Goal: Communication & Community: Answer question/provide support

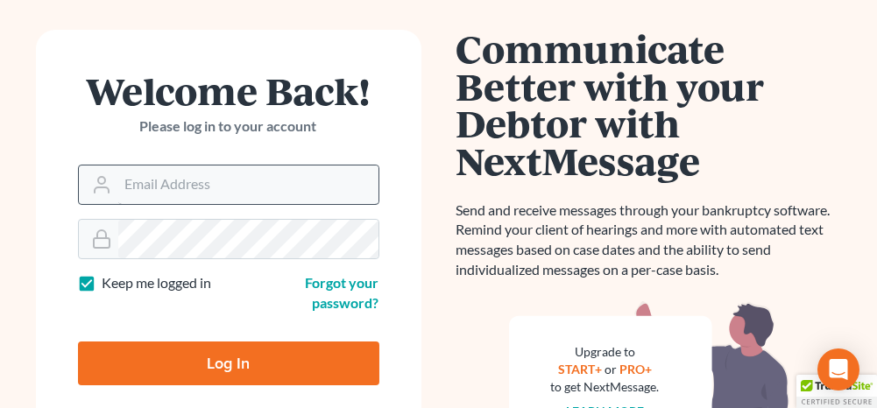
scroll to position [175, 0]
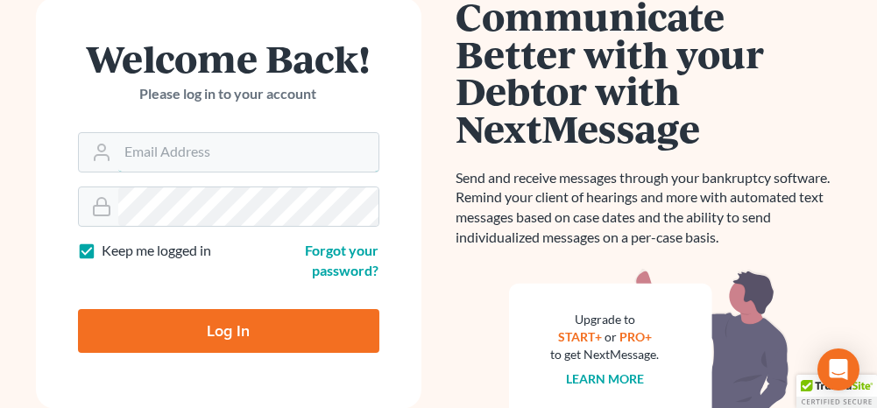
type input "anniston@jenningsandmesser.com"
click at [245, 328] on input "Log In" at bounding box center [228, 331] width 301 height 44
type input "Thinking..."
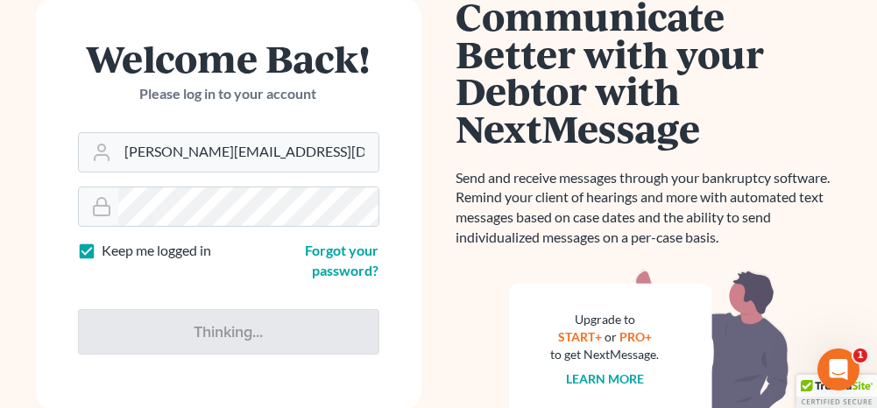
scroll to position [0, 0]
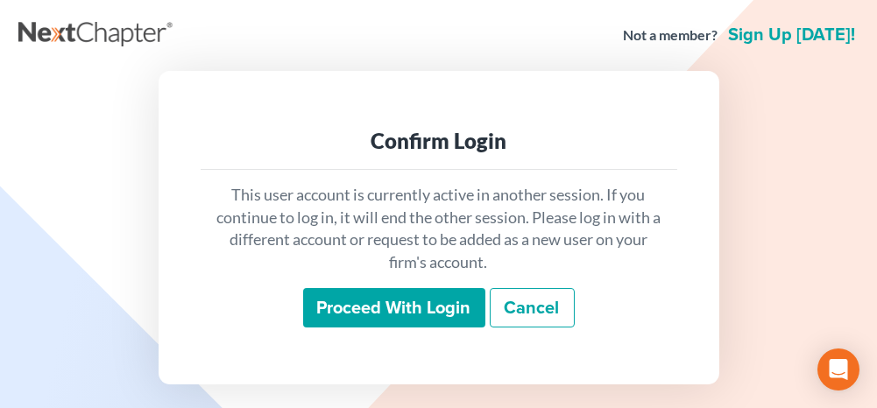
click at [403, 314] on input "Proceed with login" at bounding box center [394, 308] width 182 height 40
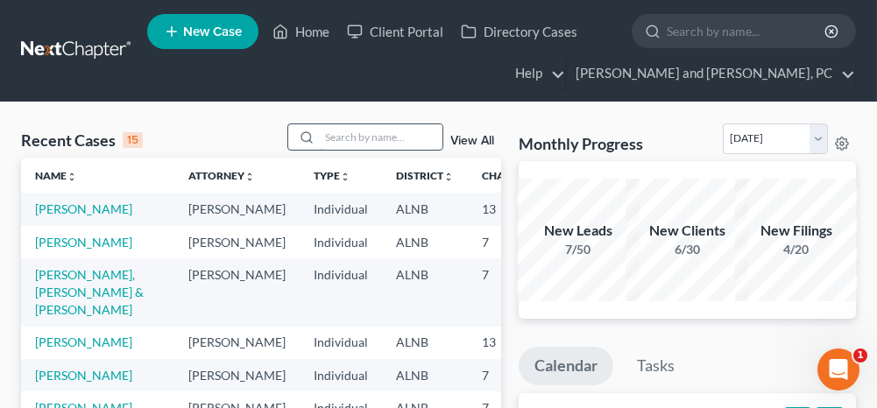
click at [380, 131] on input "search" at bounding box center [381, 136] width 123 height 25
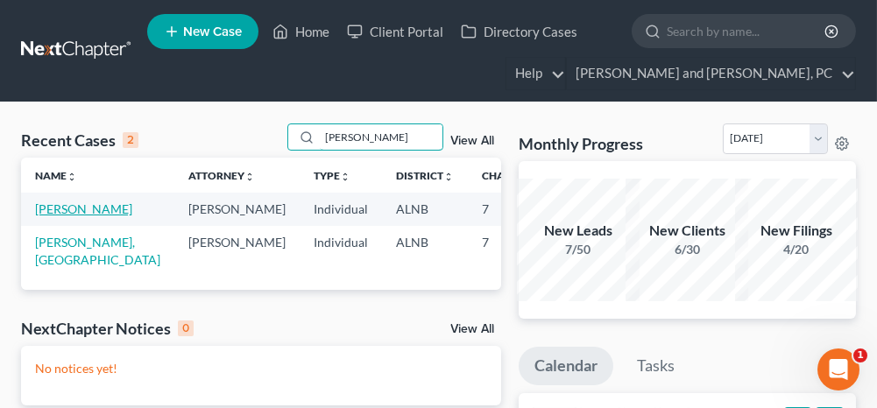
type input "[PERSON_NAME]"
click at [46, 207] on link "[PERSON_NAME]" at bounding box center [83, 209] width 97 height 15
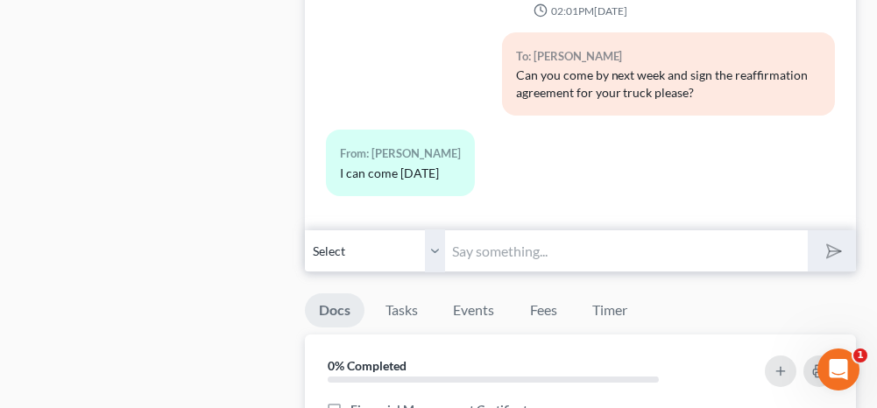
scroll to position [964, 0]
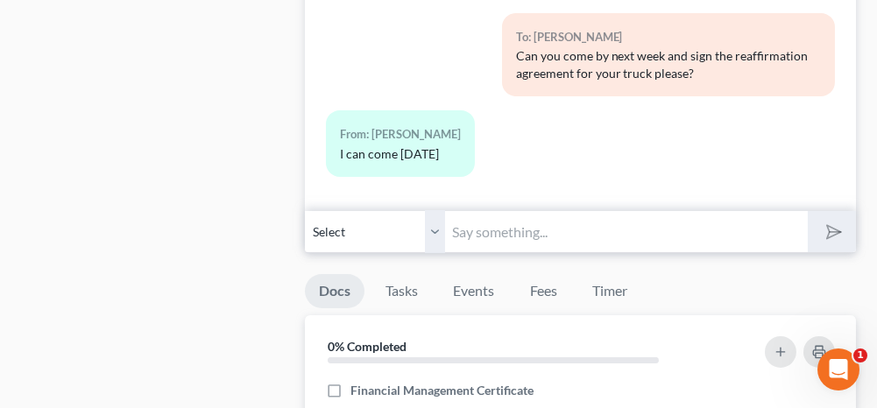
click at [520, 220] on input "text" at bounding box center [626, 231] width 362 height 43
type input "Okay, thank you"
click at [825, 225] on icon "submit" at bounding box center [830, 232] width 25 height 25
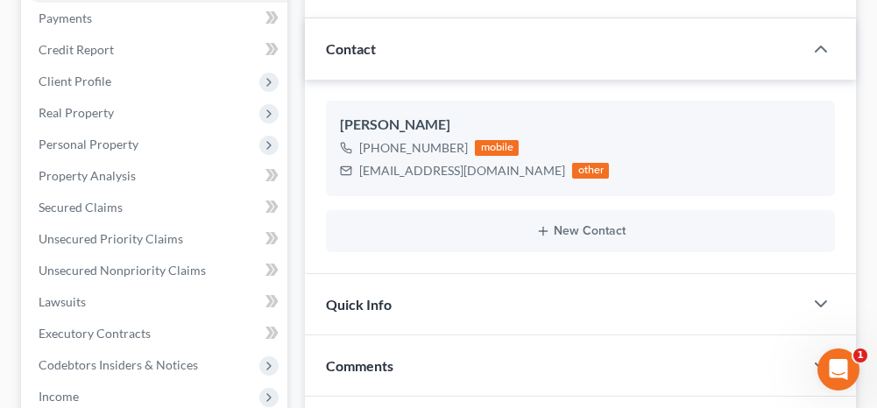
scroll to position [0, 0]
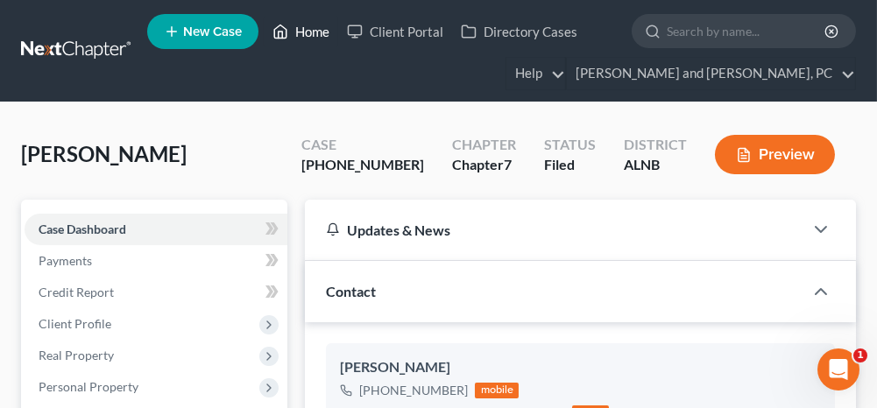
click at [301, 32] on link "Home" at bounding box center [301, 32] width 74 height 32
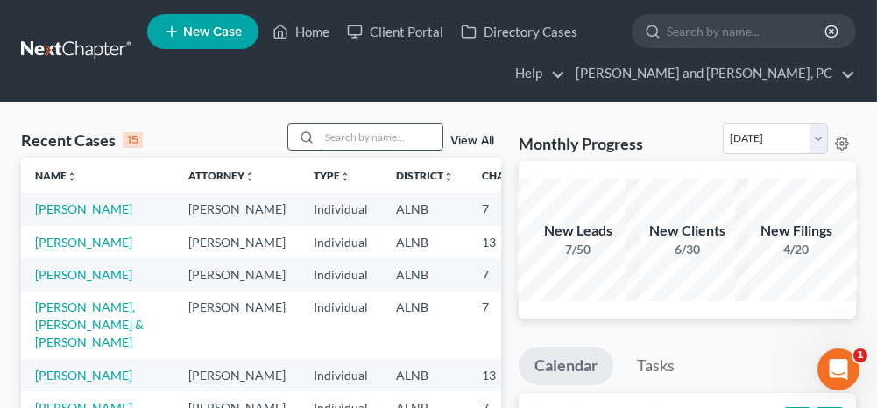
click at [386, 138] on input "search" at bounding box center [381, 136] width 123 height 25
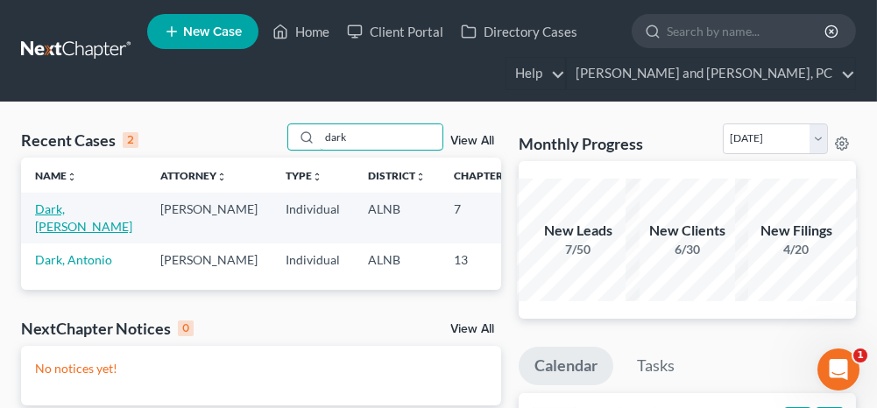
type input "dark"
click at [42, 207] on link "Dark, [PERSON_NAME]" at bounding box center [83, 218] width 97 height 32
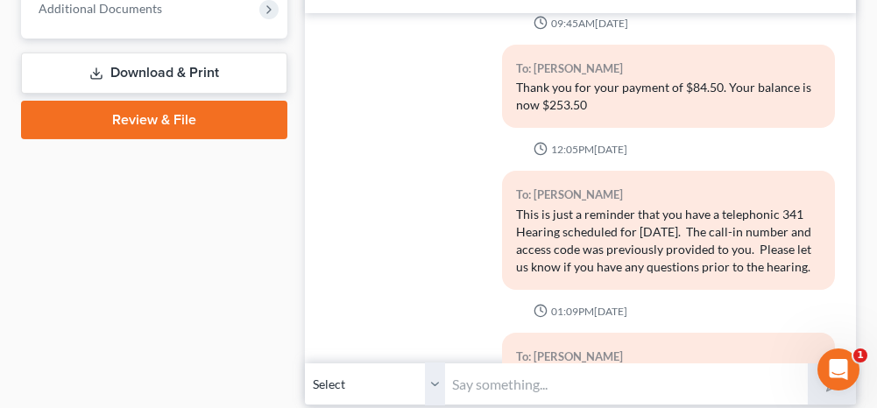
scroll to position [506, 0]
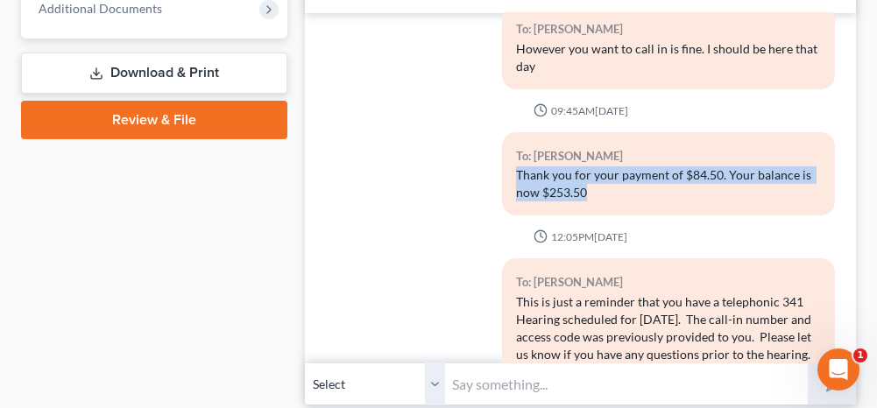
drag, startPoint x: 584, startPoint y: 188, endPoint x: 514, endPoint y: 168, distance: 72.9
click at [516, 168] on div "Thank you for your payment of $84.50. Your balance is now $253.50" at bounding box center [668, 183] width 305 height 35
drag, startPoint x: 514, startPoint y: 168, endPoint x: 525, endPoint y: 176, distance: 13.1
copy div "Thank you for your payment of $84.50. Your balance is now $253.50"
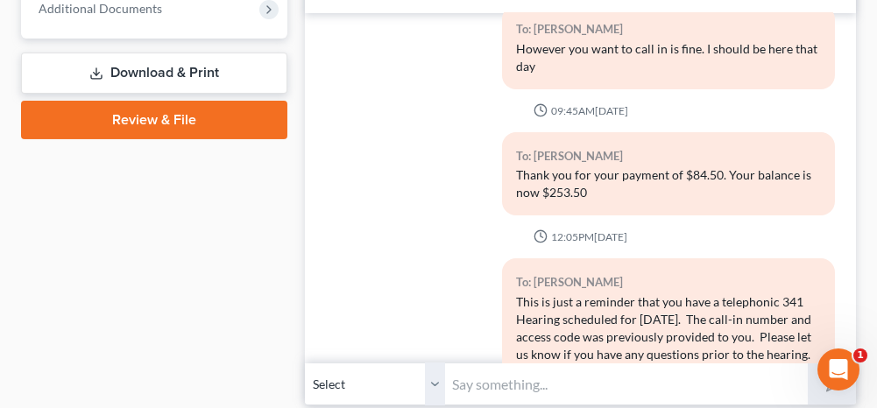
click at [485, 383] on input "text" at bounding box center [626, 384] width 362 height 43
paste input "Thank you for your payment of $84.50. Your balance is now $253.50"
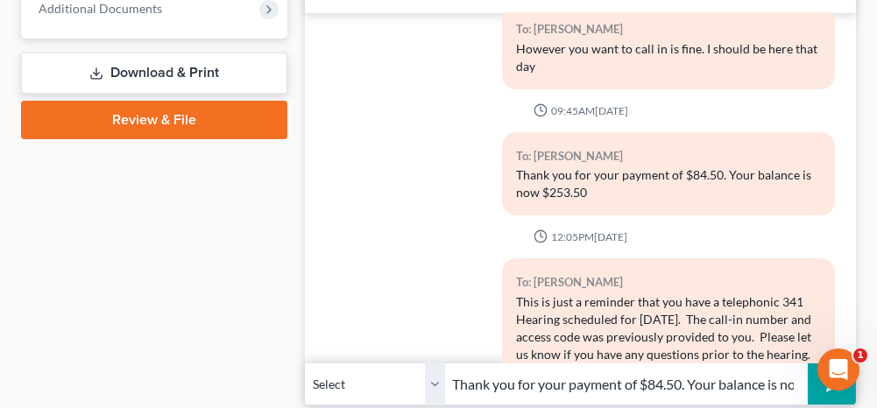
scroll to position [0, 73]
click at [754, 374] on input "Thank you for your payment of $84.50. Your balance is now $253.50" at bounding box center [626, 384] width 362 height 43
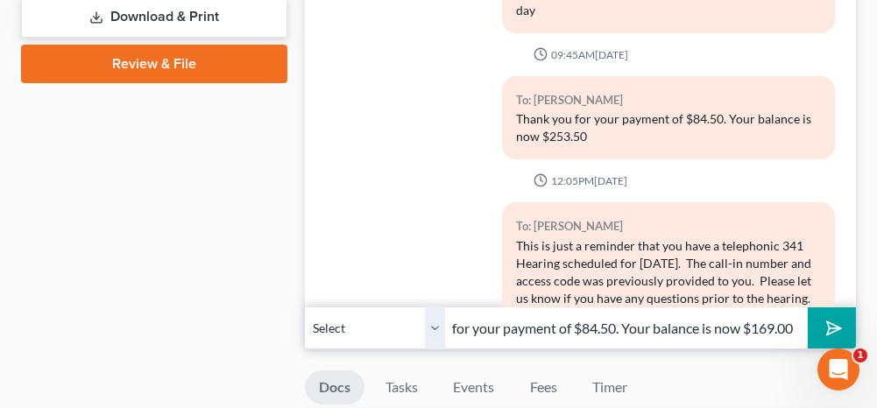
scroll to position [876, 0]
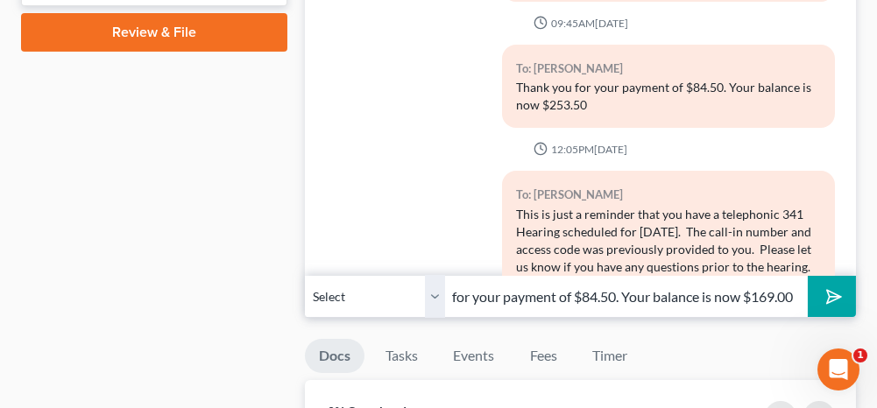
type input "Thank you for your payment of $84.50. Your balance is now $169.00"
click at [854, 295] on button "submit" at bounding box center [832, 296] width 48 height 41
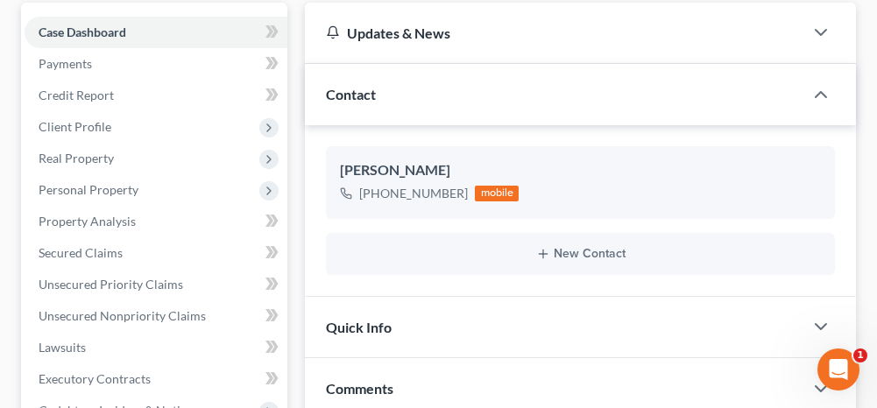
scroll to position [0, 0]
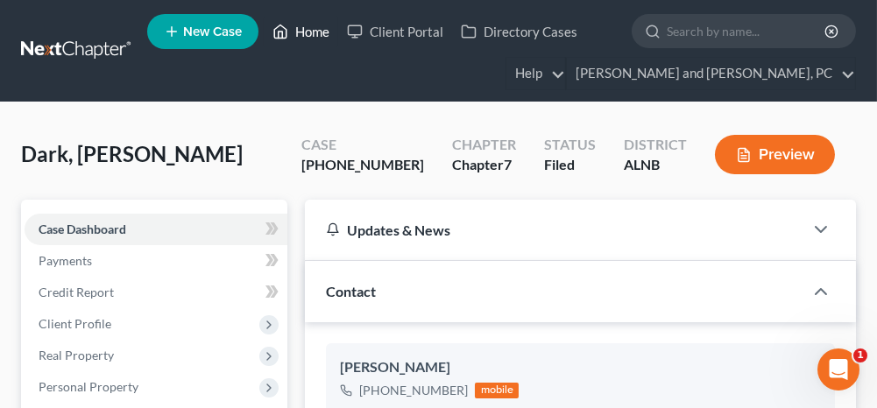
click at [309, 33] on link "Home" at bounding box center [301, 32] width 74 height 32
